Goal: Information Seeking & Learning: Compare options

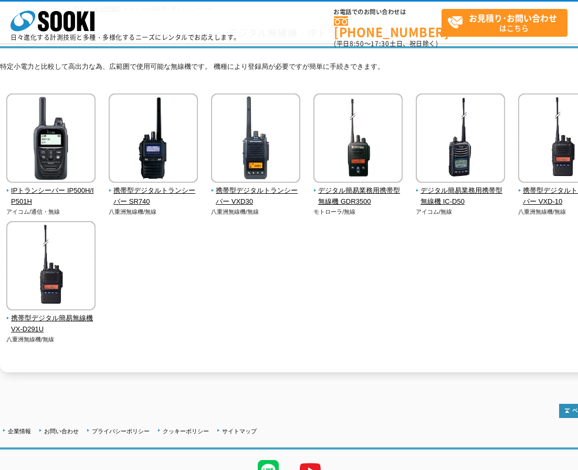
scroll to position [70, 0]
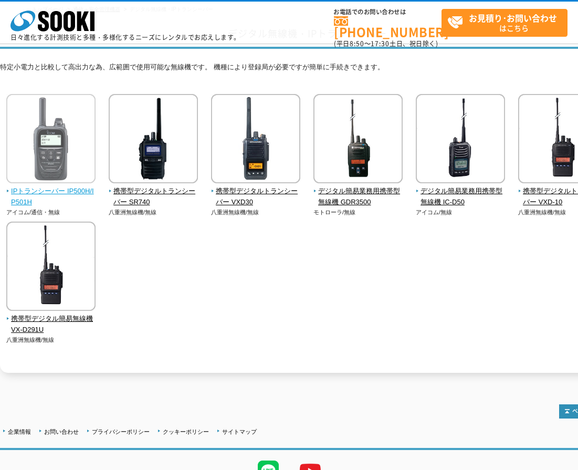
click at [65, 180] on img at bounding box center [50, 140] width 89 height 92
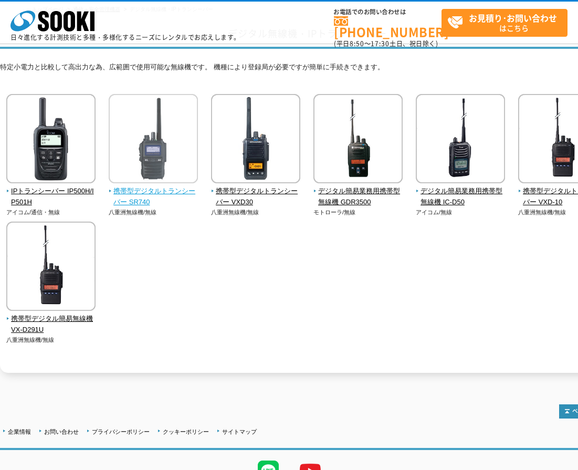
click at [162, 133] on img at bounding box center [153, 140] width 89 height 92
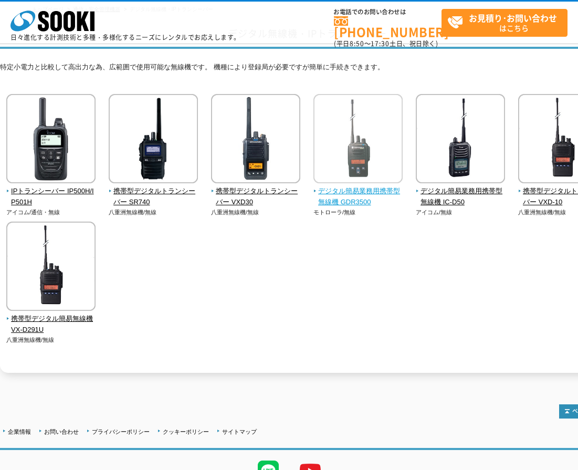
click at [358, 164] on img at bounding box center [357, 140] width 89 height 92
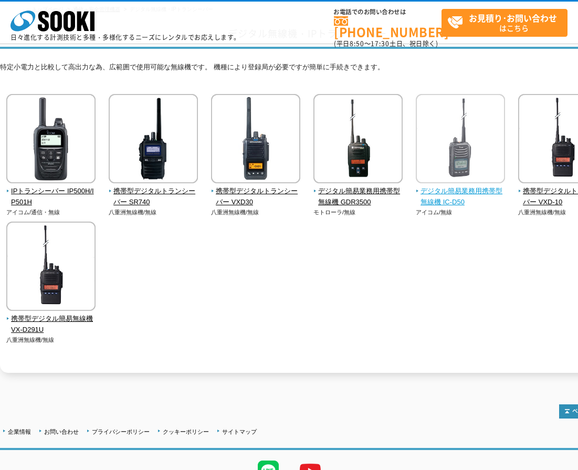
click at [472, 190] on span "デジタル簡易業務用携帯型無線機 IC-D50" at bounding box center [461, 197] width 90 height 22
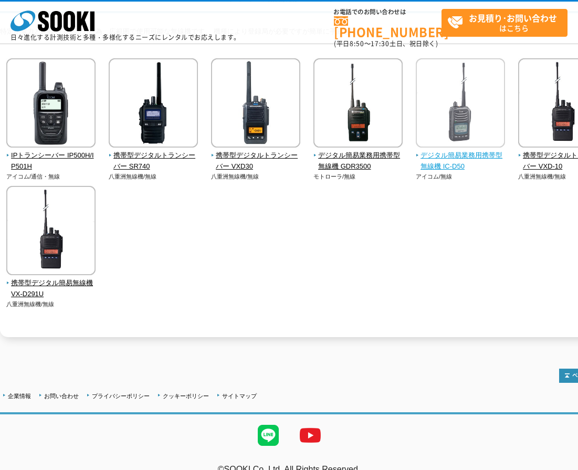
scroll to position [123, 0]
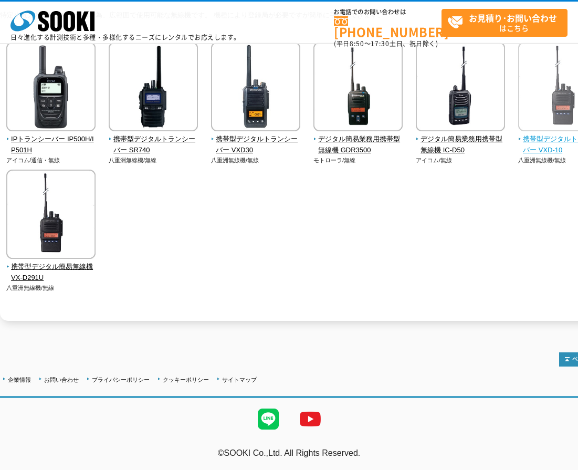
click at [536, 142] on span "携帯型デジタルトランシーバー VXD-10" at bounding box center [563, 145] width 90 height 22
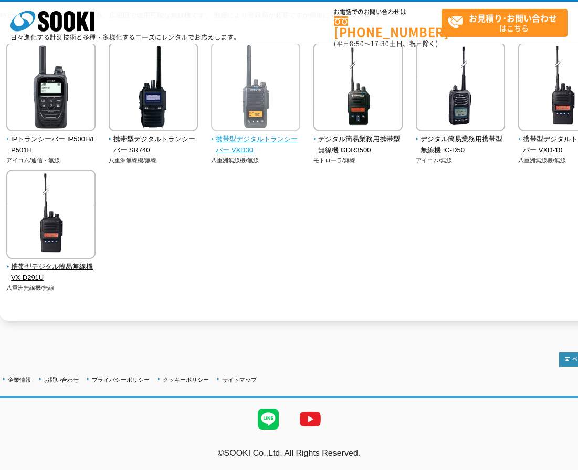
click at [236, 137] on span "携帯型デジタルトランシーバー VXD30" at bounding box center [256, 145] width 90 height 22
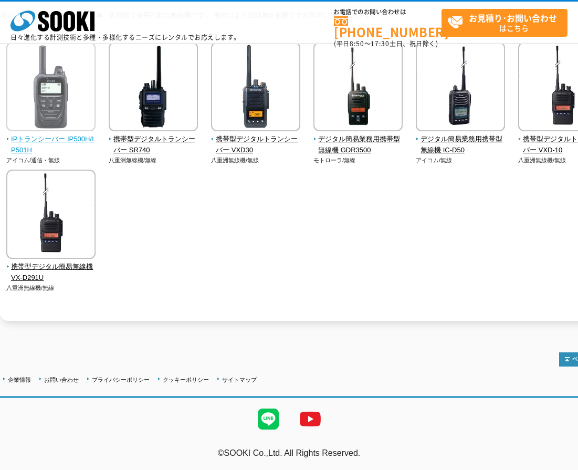
click at [62, 123] on img at bounding box center [50, 88] width 89 height 92
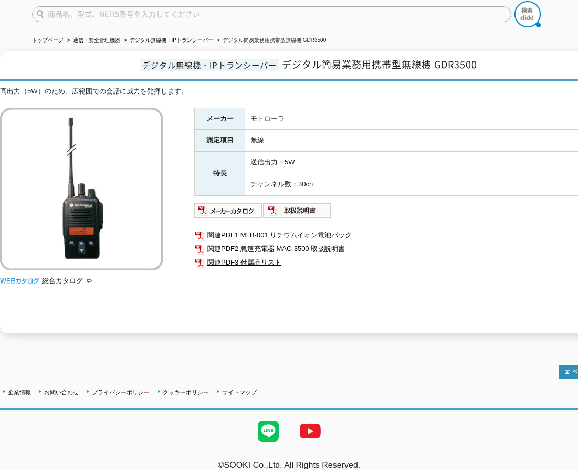
scroll to position [94, 0]
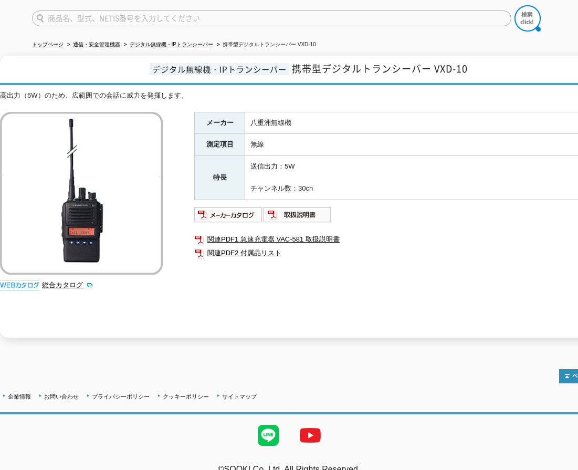
scroll to position [94, 0]
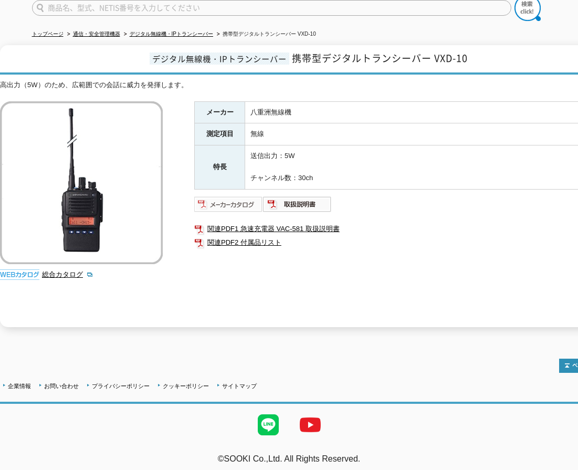
click at [238, 198] on img at bounding box center [228, 204] width 69 height 17
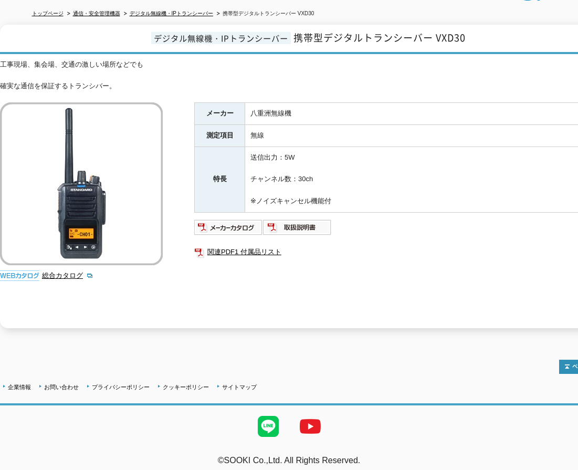
scroll to position [115, 0]
